Goal: Information Seeking & Learning: Check status

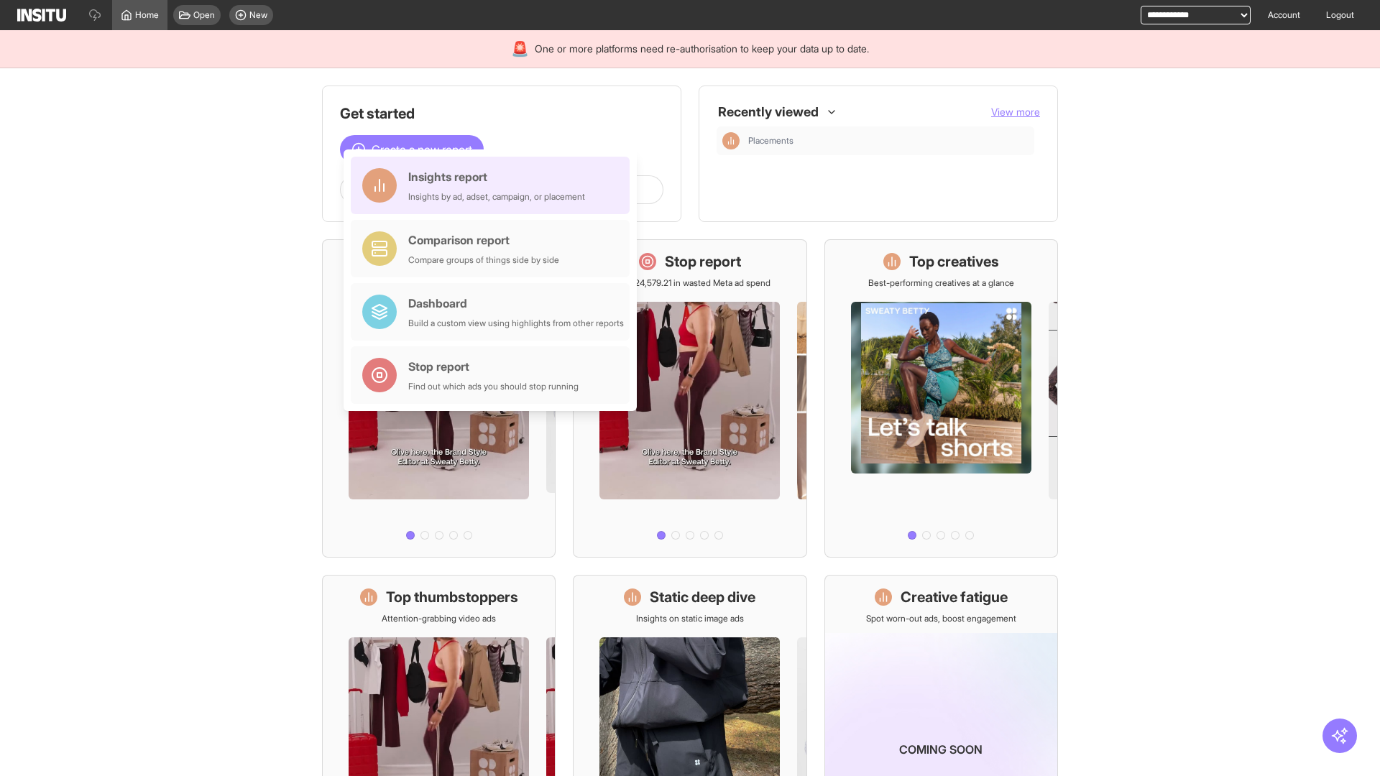
click at [494, 185] on div "Insights report Insights by ad, adset, campaign, or placement" at bounding box center [496, 185] width 177 height 34
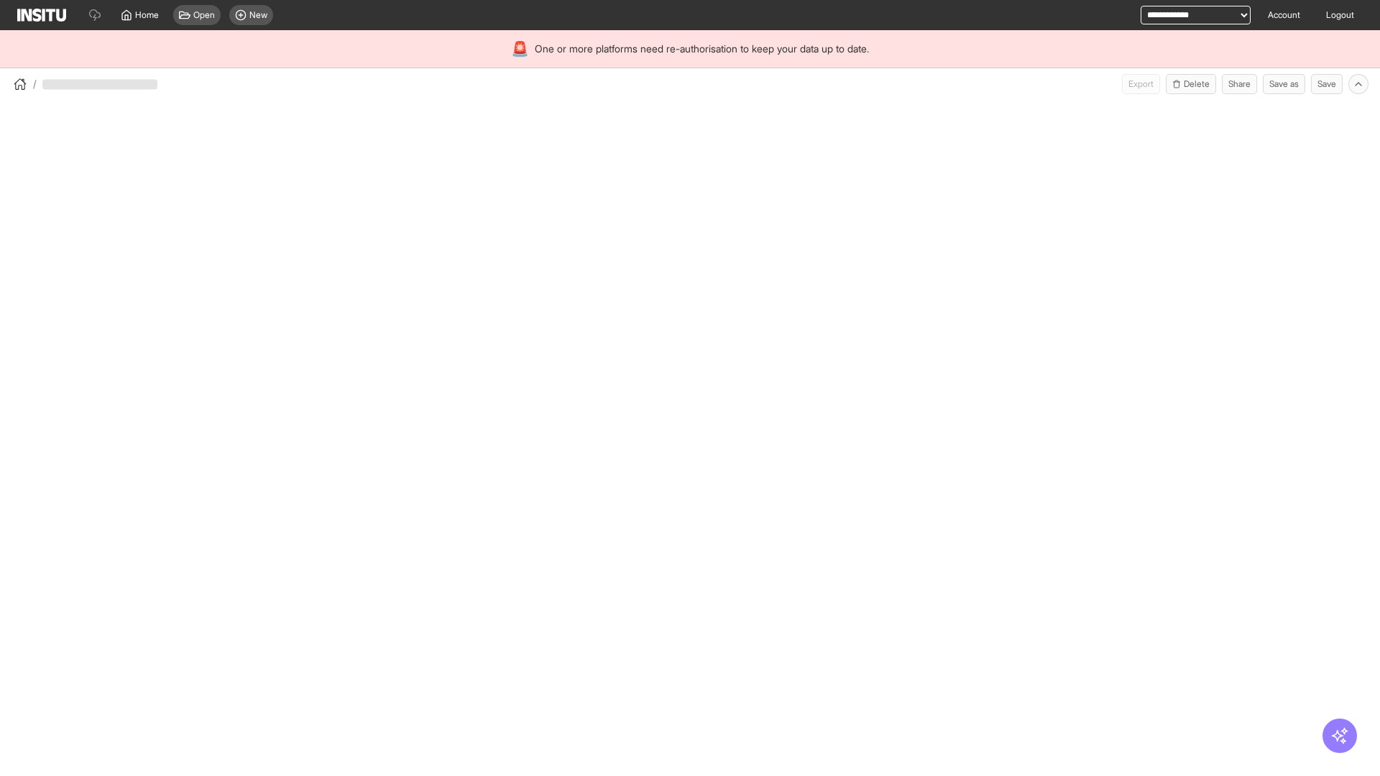
select select "**"
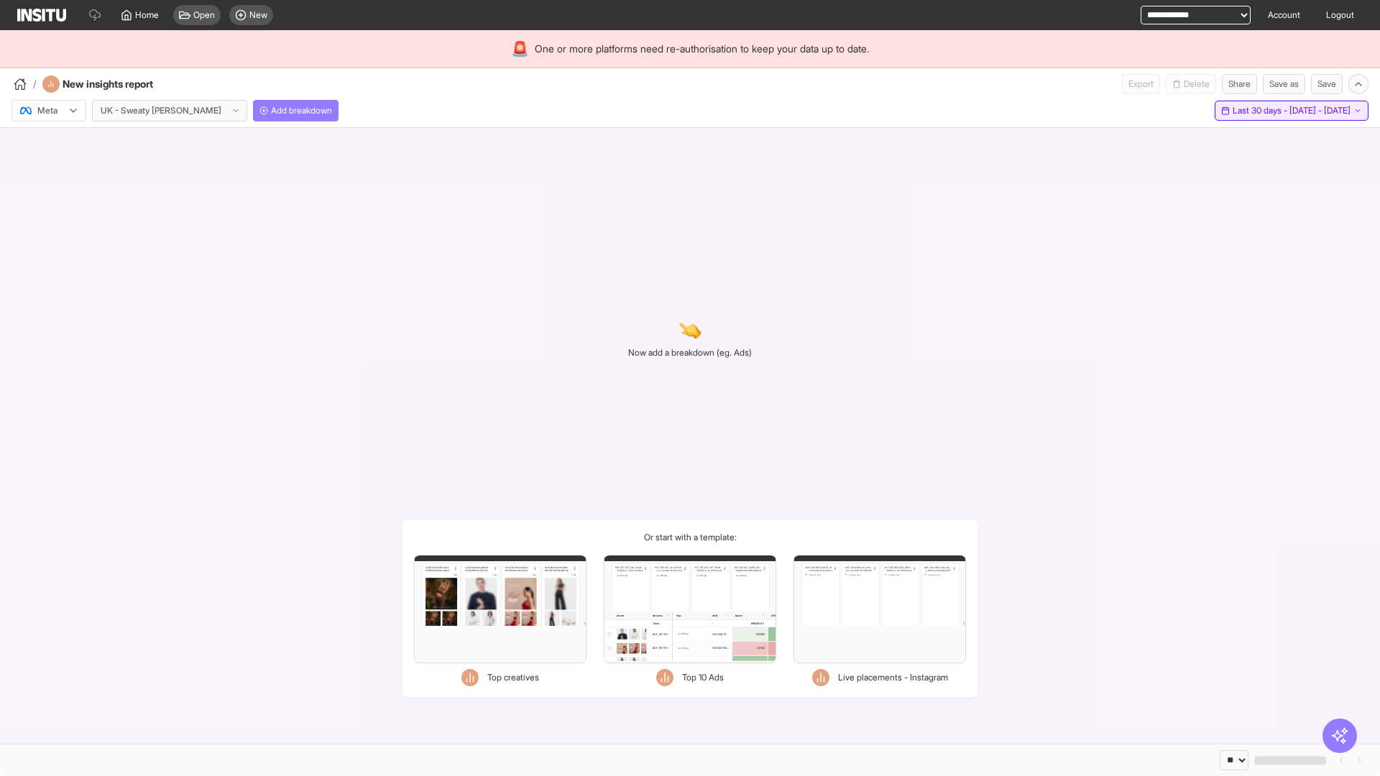
click at [1258, 111] on span "Last 30 days - [DATE] - [DATE]" at bounding box center [1291, 110] width 118 height 11
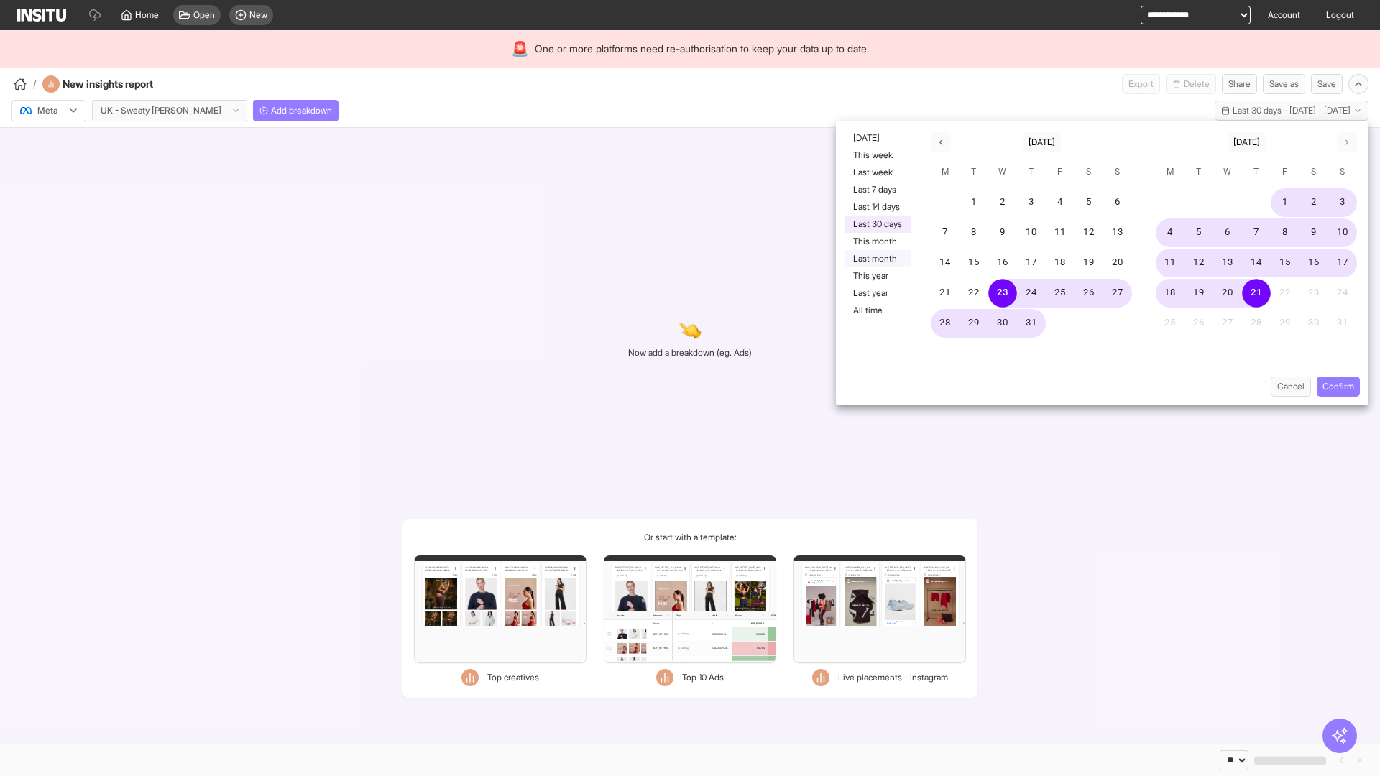
click at [876, 259] on button "Last month" at bounding box center [877, 258] width 66 height 17
